Goal: Information Seeking & Learning: Learn about a topic

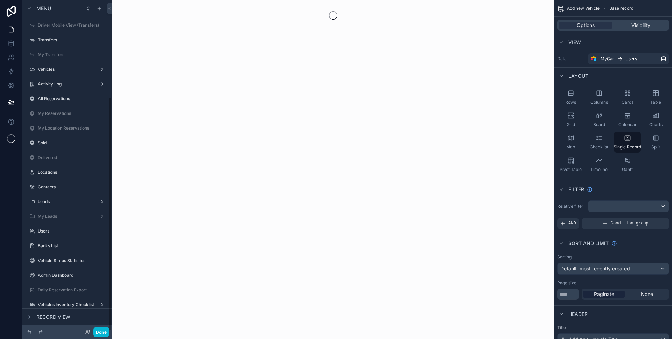
scroll to position [137, 0]
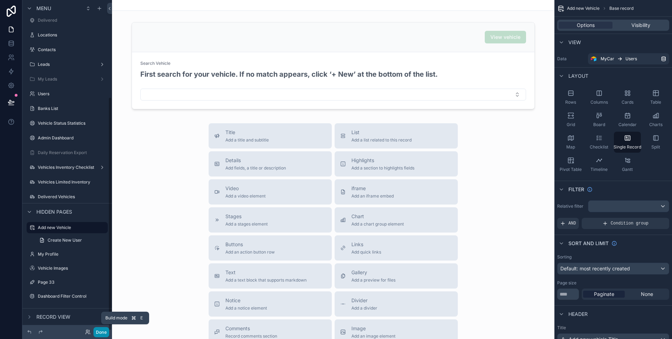
click at [98, 330] on button "Done" at bounding box center [101, 332] width 16 height 10
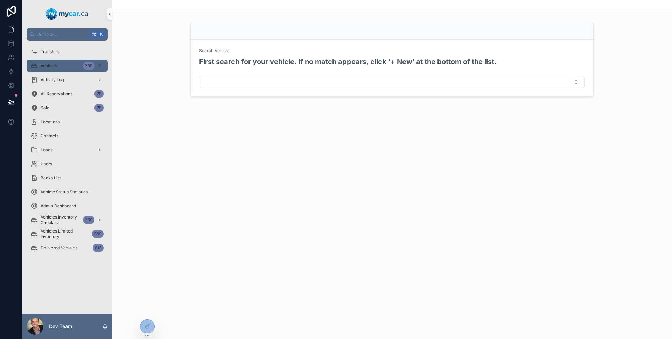
click at [68, 65] on div "Vehicles 359" at bounding box center [67, 65] width 73 height 11
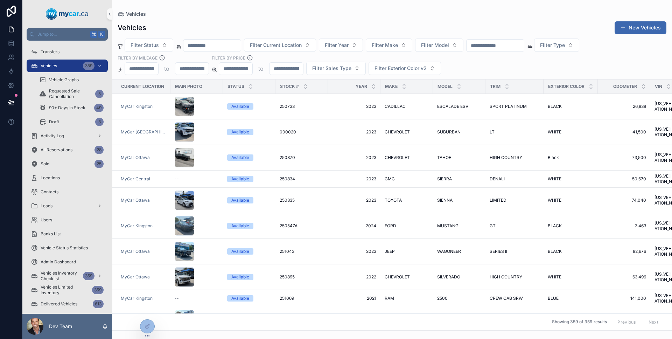
click at [228, 43] on input "text" at bounding box center [211, 46] width 57 height 10
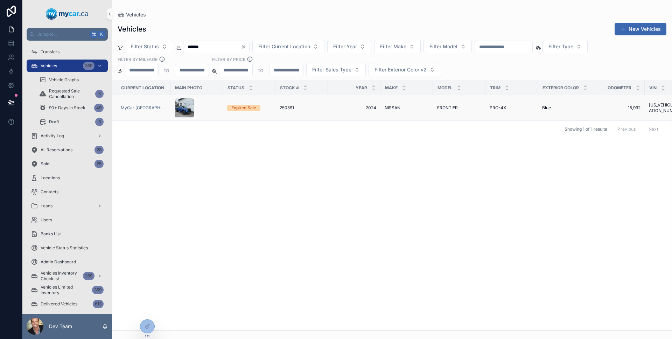
type input "******"
click at [321, 106] on div "250591 250591" at bounding box center [302, 108] width 44 height 6
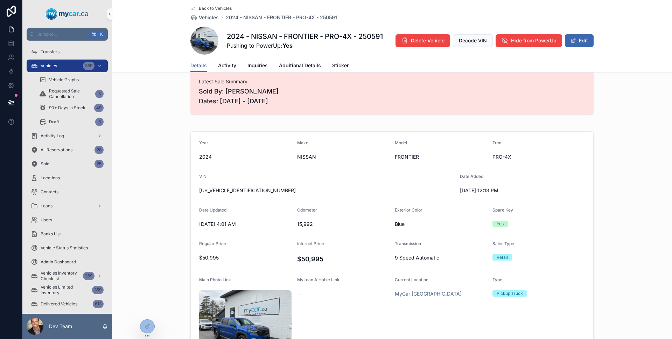
scroll to position [115, 0]
